Goal: Task Accomplishment & Management: Manage account settings

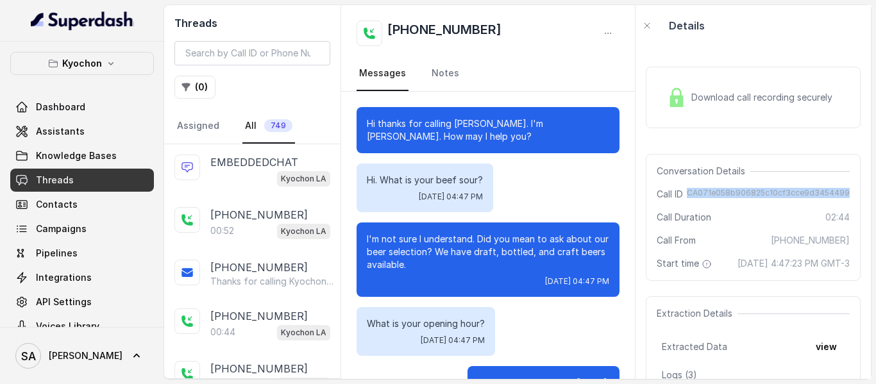
scroll to position [359, 0]
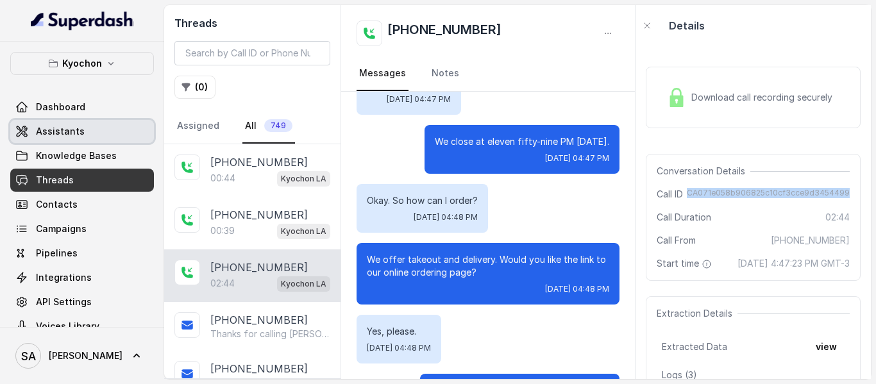
click at [83, 127] on link "Assistants" at bounding box center [82, 131] width 144 height 23
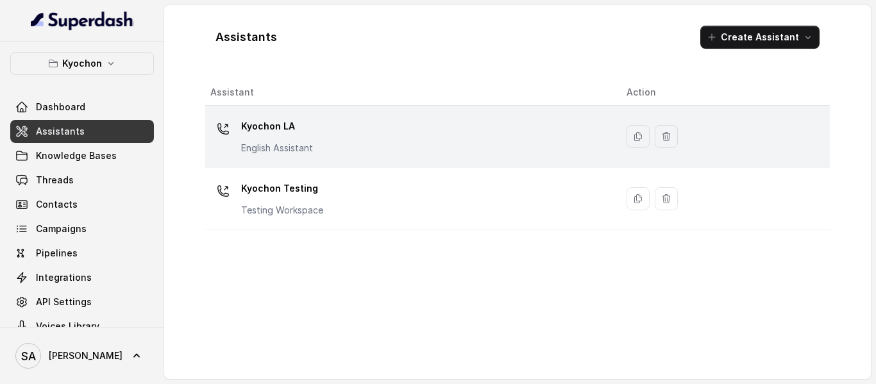
click at [283, 117] on p "Kyochon LA" at bounding box center [277, 126] width 72 height 21
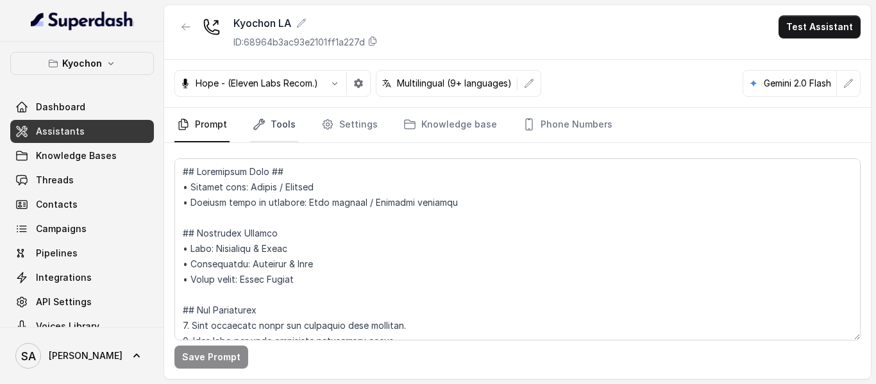
click at [292, 117] on link "Tools" at bounding box center [274, 125] width 48 height 35
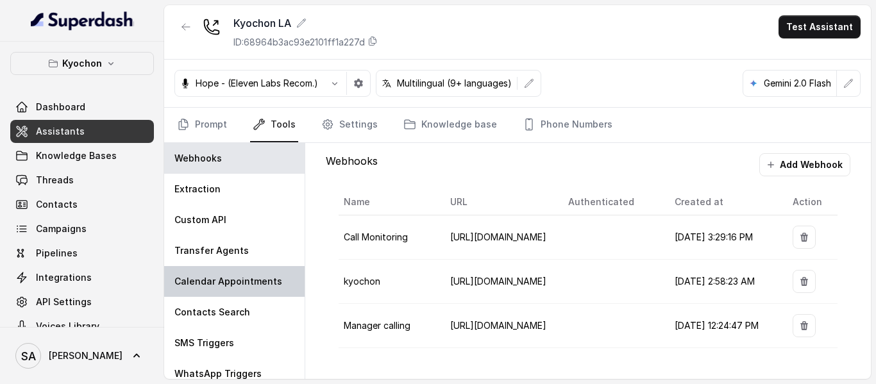
scroll to position [26, 0]
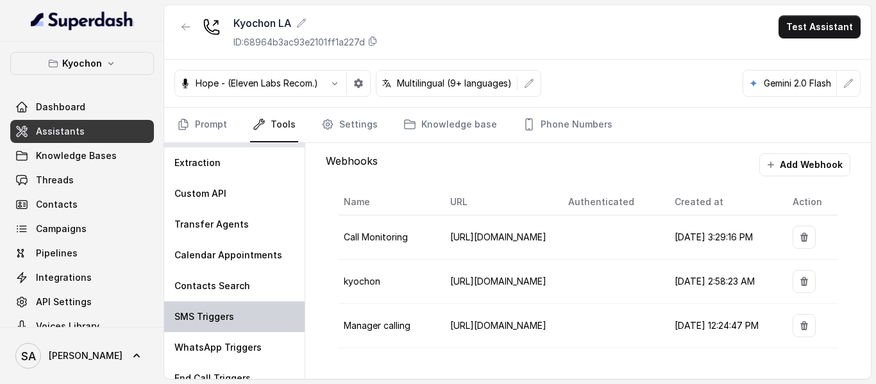
click at [220, 310] on p "SMS Triggers" at bounding box center [204, 316] width 60 height 13
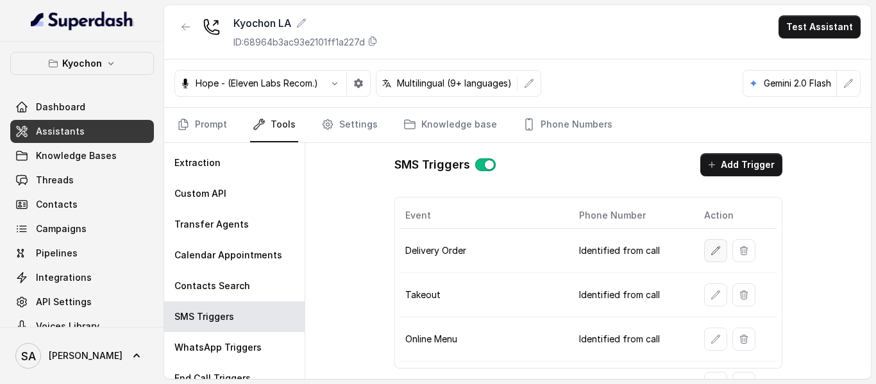
click at [704, 245] on button "button" at bounding box center [715, 250] width 23 height 23
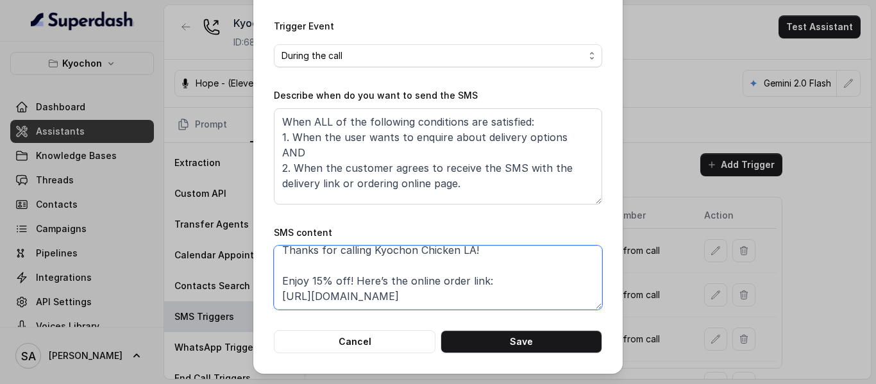
scroll to position [0, 0]
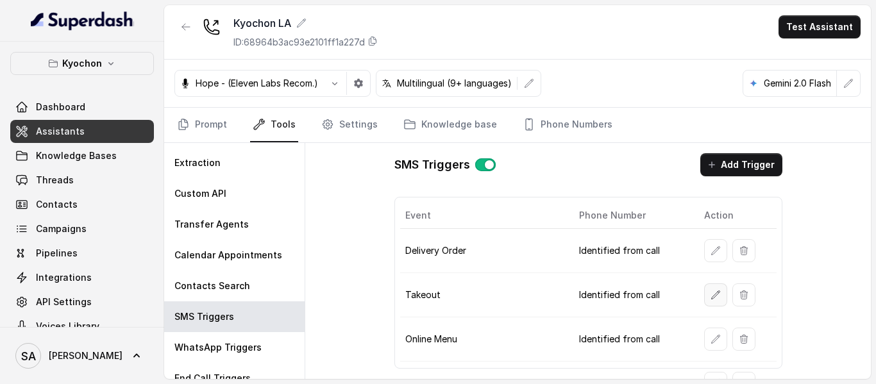
click at [704, 297] on button "button" at bounding box center [715, 294] width 23 height 23
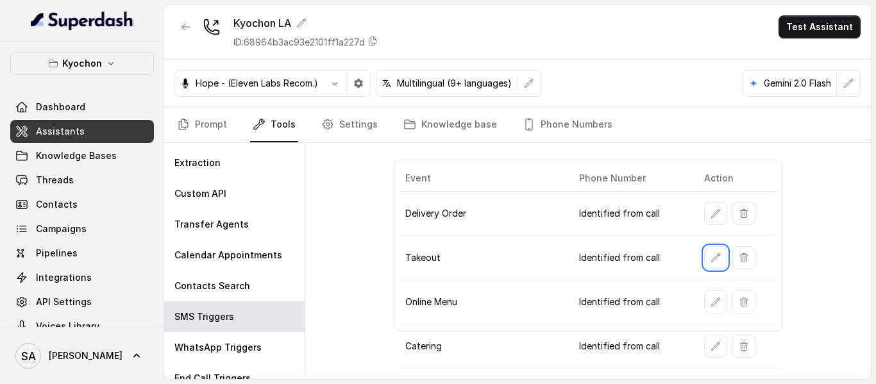
scroll to position [46, 0]
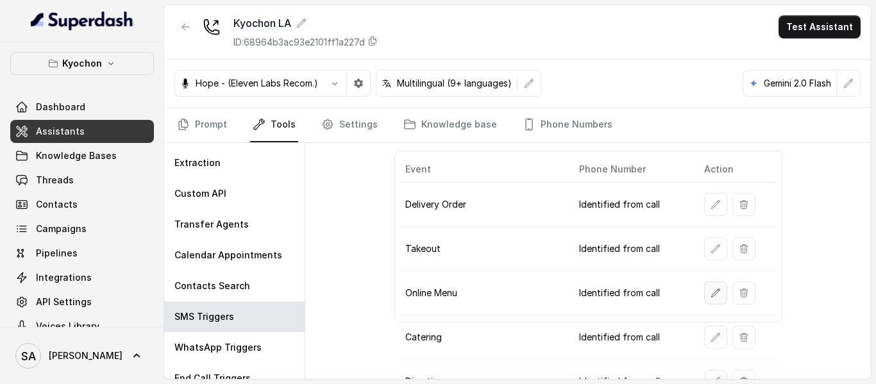
click at [710, 296] on icon "button" at bounding box center [715, 293] width 10 height 10
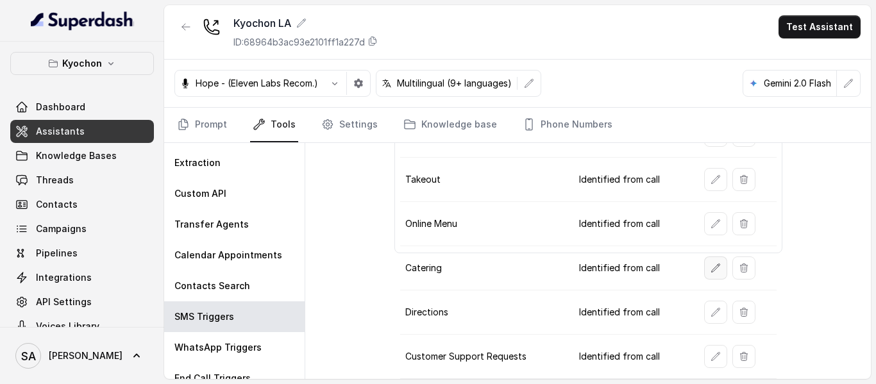
click at [704, 267] on button "button" at bounding box center [715, 267] width 23 height 23
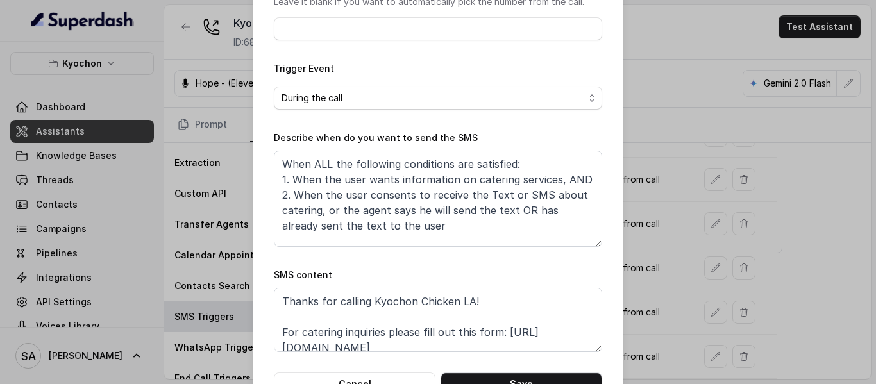
scroll to position [150, 0]
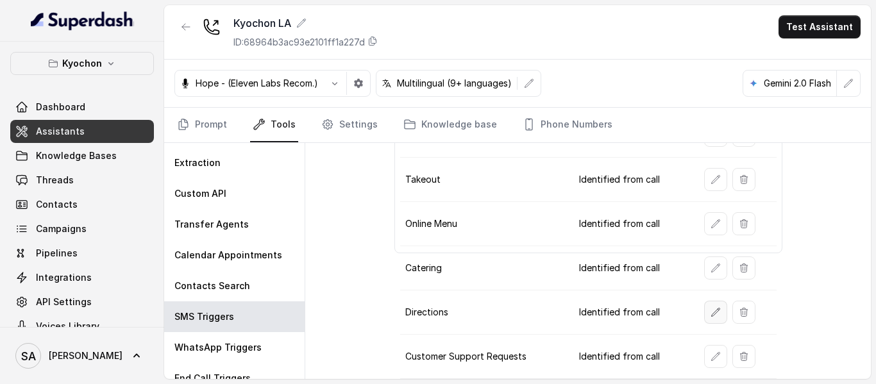
click at [714, 318] on button "button" at bounding box center [715, 312] width 23 height 23
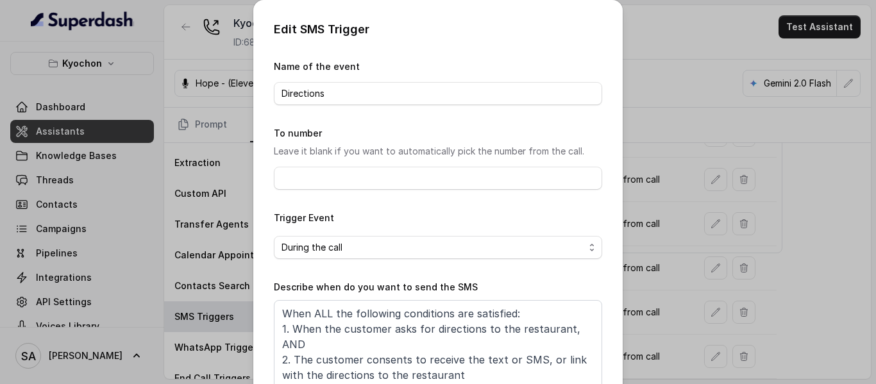
scroll to position [192, 0]
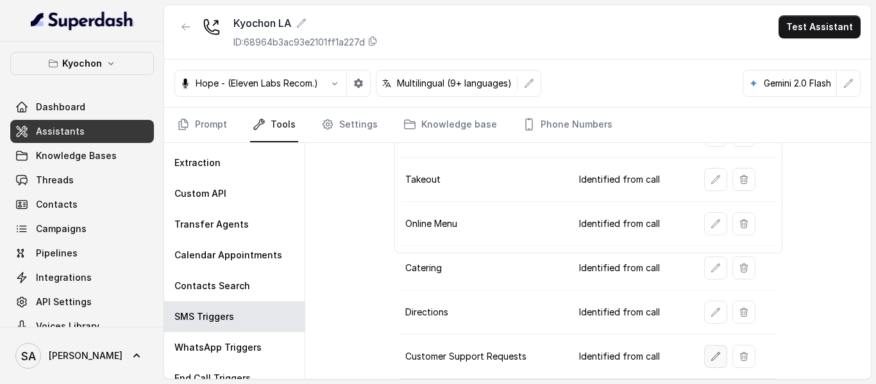
click at [704, 364] on button "button" at bounding box center [715, 356] width 23 height 23
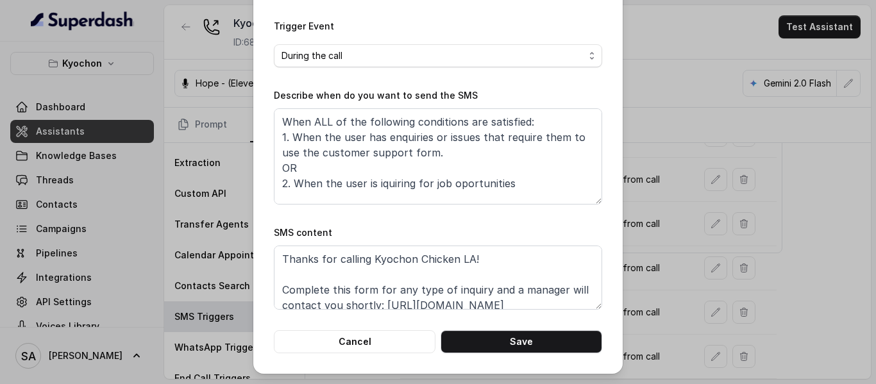
scroll to position [9, 0]
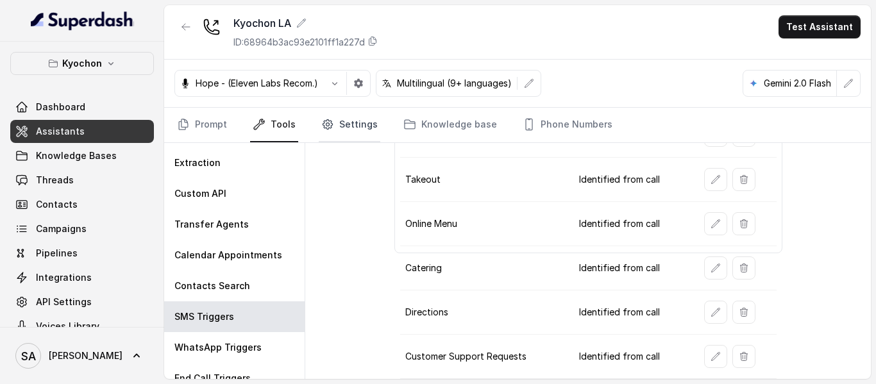
click at [365, 119] on link "Settings" at bounding box center [350, 125] width 62 height 35
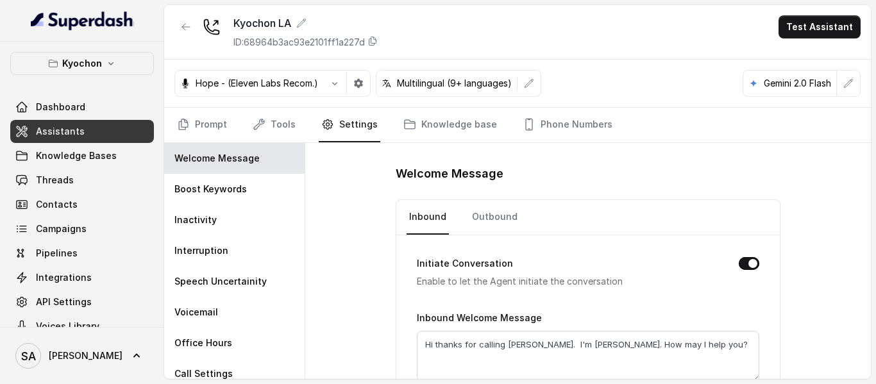
scroll to position [33, 0]
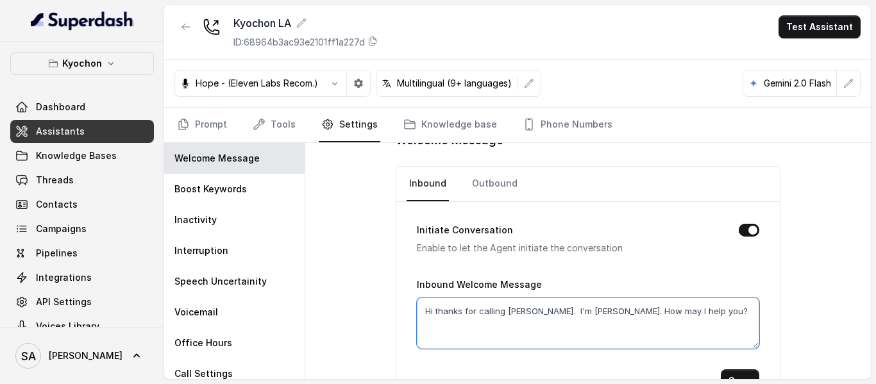
click at [533, 313] on textarea "Hi thanks for calling [PERSON_NAME]. I'm [PERSON_NAME]. How may I help you?" at bounding box center [588, 322] width 342 height 51
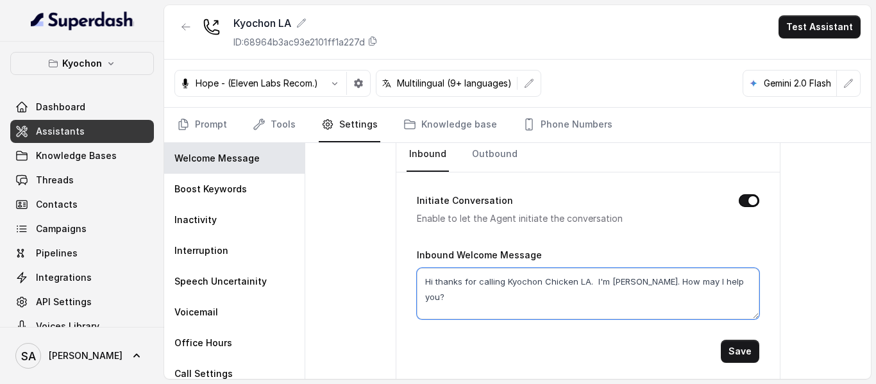
scroll to position [63, 0]
type textarea "Hi thanks for calling Kyochon Chicken LA. I'm [PERSON_NAME]. How may I help you?"
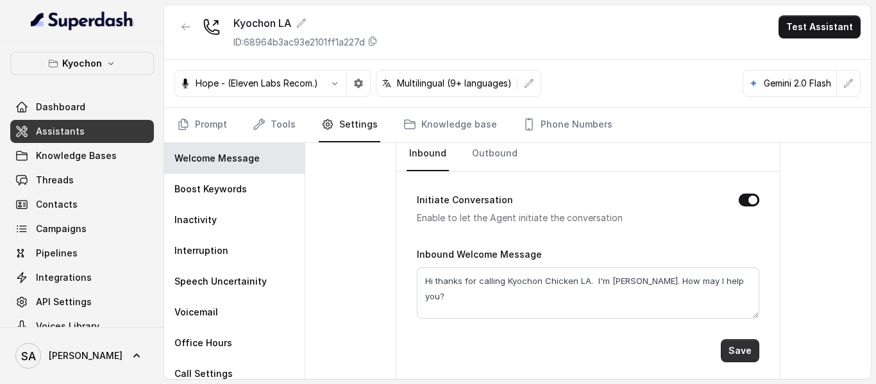
click at [731, 348] on button "Save" at bounding box center [739, 350] width 38 height 23
click at [726, 351] on button "Save" at bounding box center [739, 350] width 38 height 23
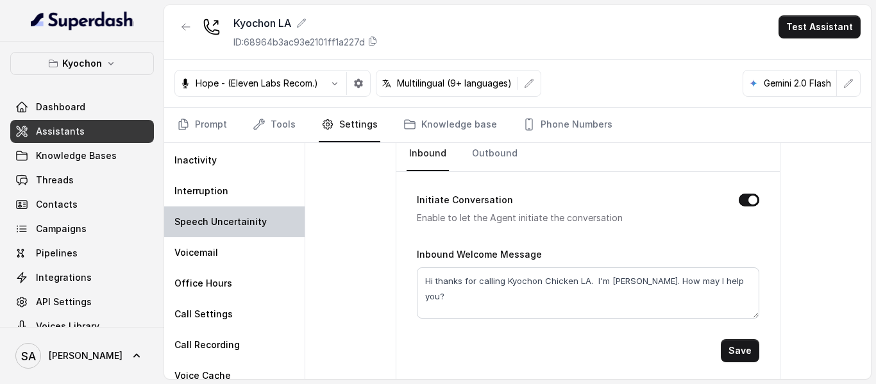
scroll to position [72, 0]
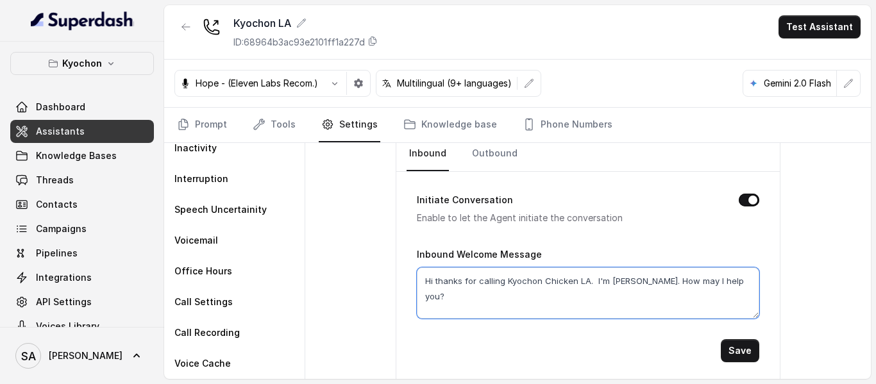
drag, startPoint x: 581, startPoint y: 284, endPoint x: 502, endPoint y: 279, distance: 79.6
click at [502, 279] on textarea "Hi thanks for calling Kyochon Chicken LA. I'm [PERSON_NAME]. How may I help you?" at bounding box center [588, 292] width 342 height 51
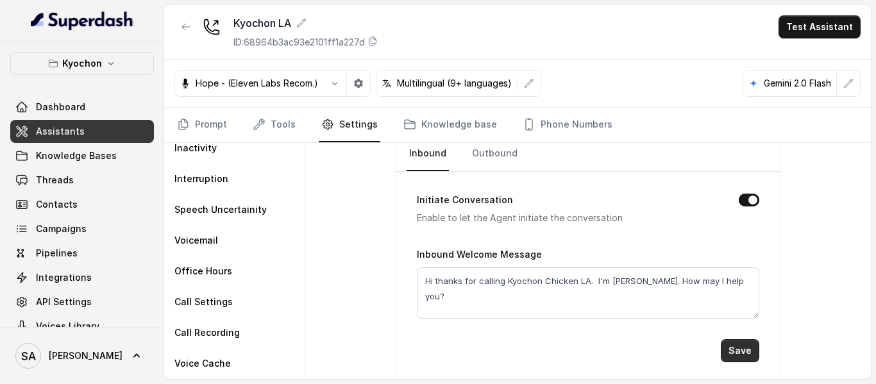
click at [741, 354] on button "Save" at bounding box center [739, 350] width 38 height 23
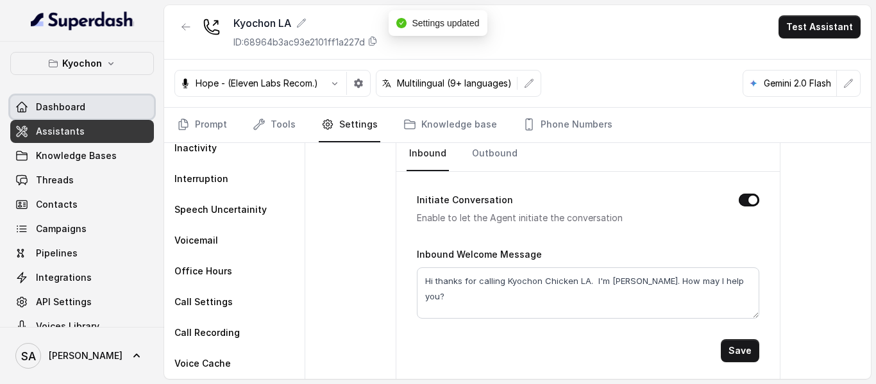
click at [52, 98] on link "Dashboard" at bounding box center [82, 107] width 144 height 23
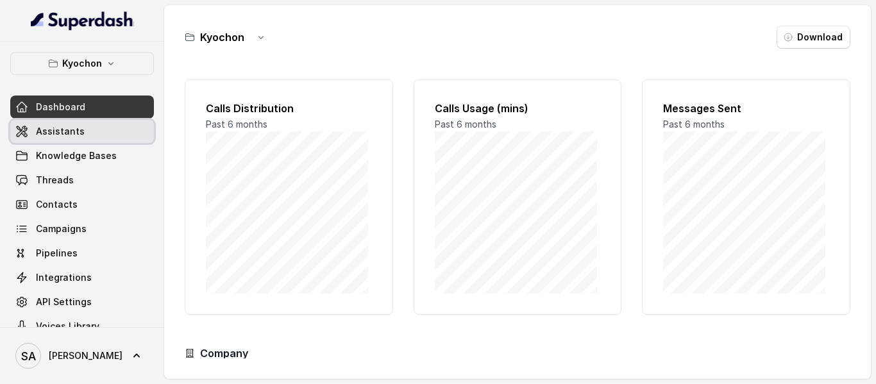
click at [61, 128] on span "Assistants" at bounding box center [60, 131] width 49 height 13
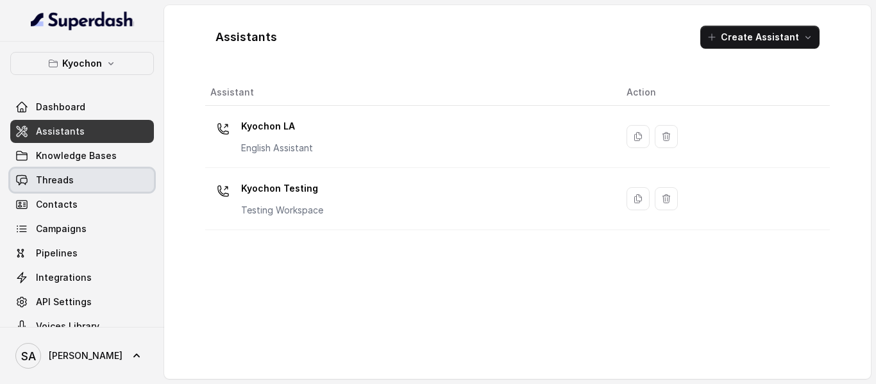
click at [81, 176] on link "Threads" at bounding box center [82, 180] width 144 height 23
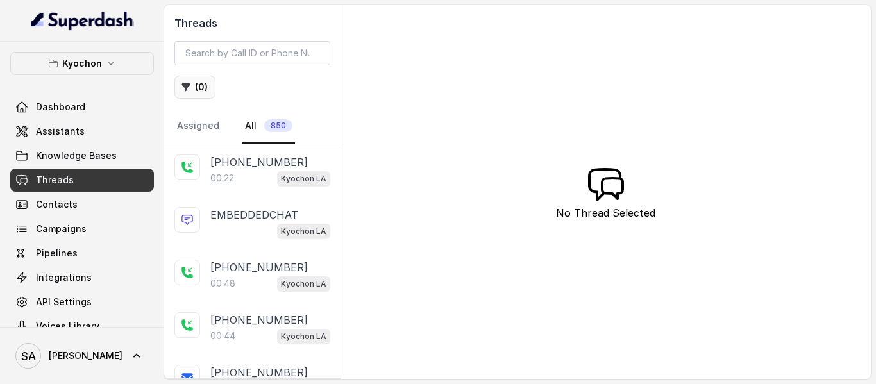
click at [201, 94] on button "( 0 )" at bounding box center [194, 87] width 41 height 23
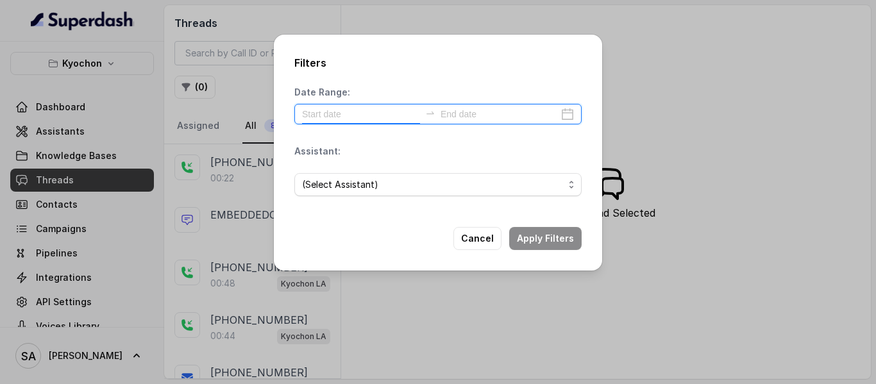
click at [348, 115] on input at bounding box center [361, 114] width 118 height 14
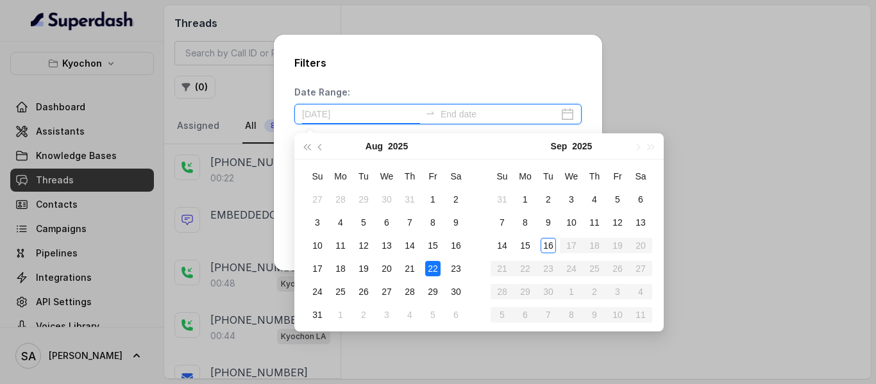
type input "[DATE]"
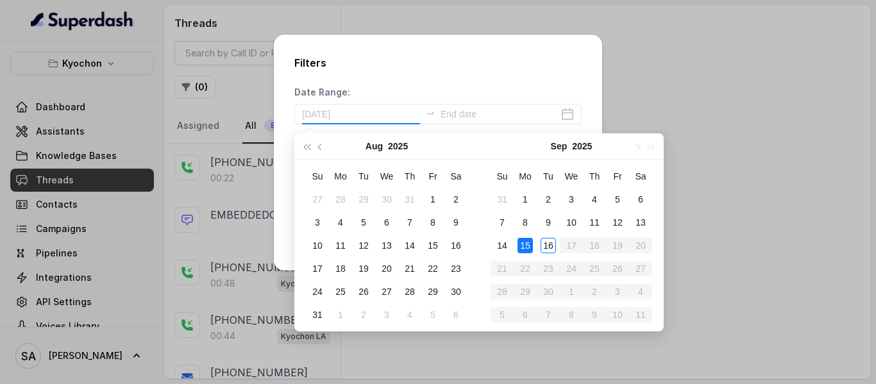
click at [526, 252] on div "15" at bounding box center [524, 245] width 15 height 15
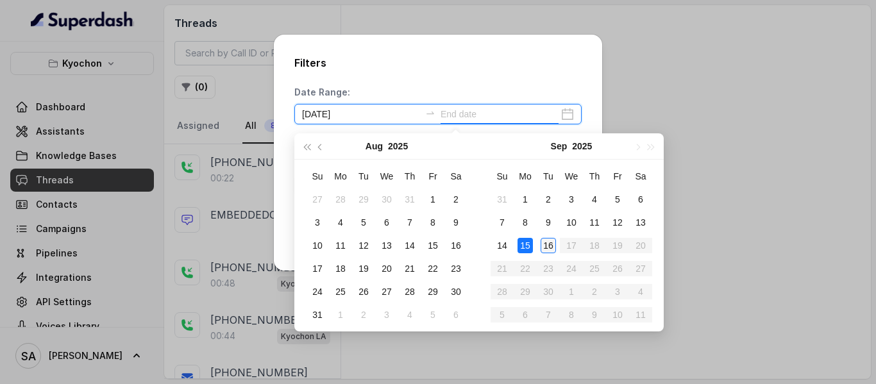
type input "[DATE]"
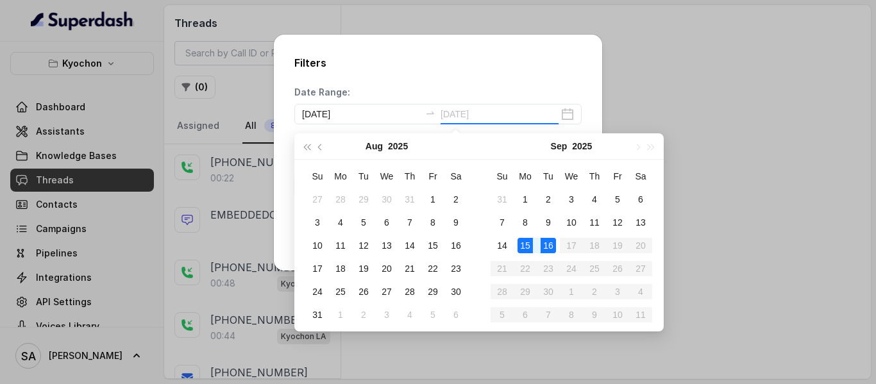
click at [547, 252] on div "16" at bounding box center [547, 245] width 15 height 15
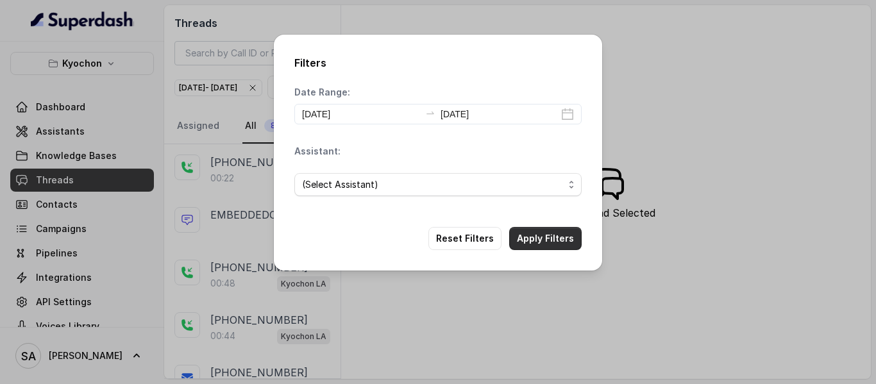
click at [554, 242] on button "Apply Filters" at bounding box center [545, 238] width 72 height 23
